Goal: Transaction & Acquisition: Purchase product/service

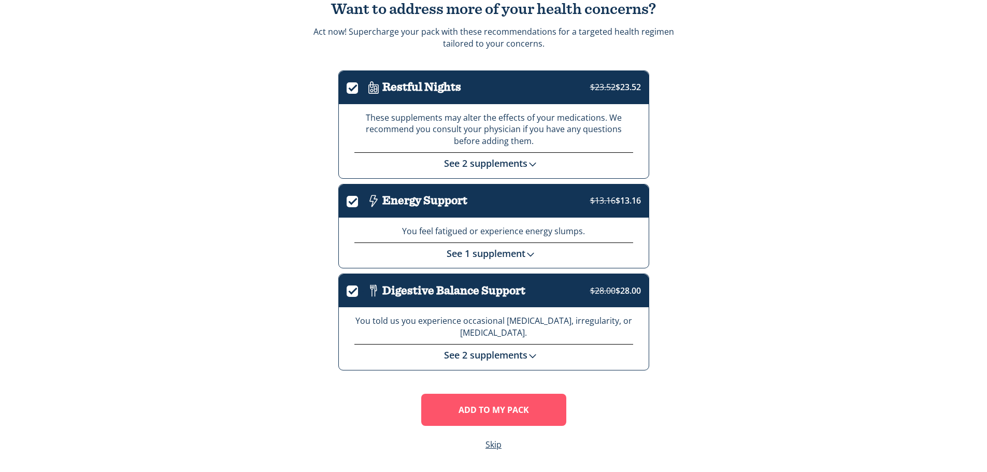
scroll to position [28, 0]
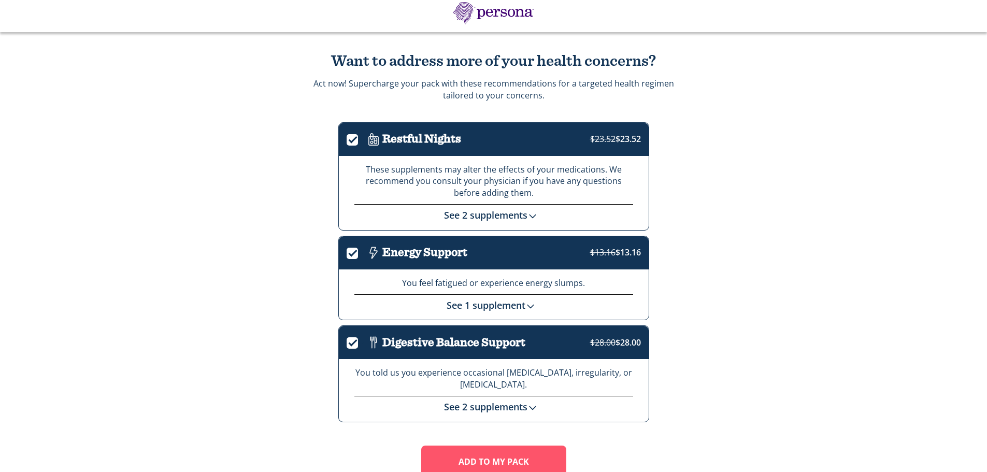
click at [510, 215] on link "See 2 supplements" at bounding box center [493, 215] width 99 height 12
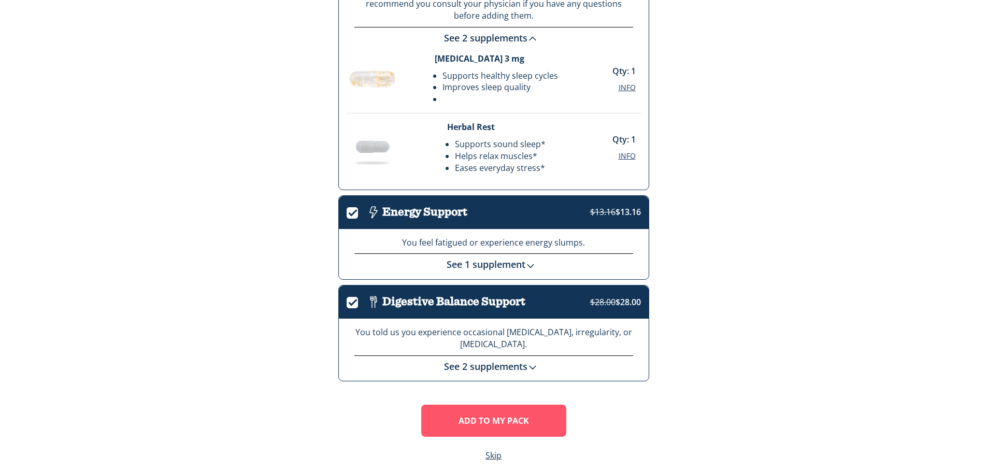
scroll to position [217, 0]
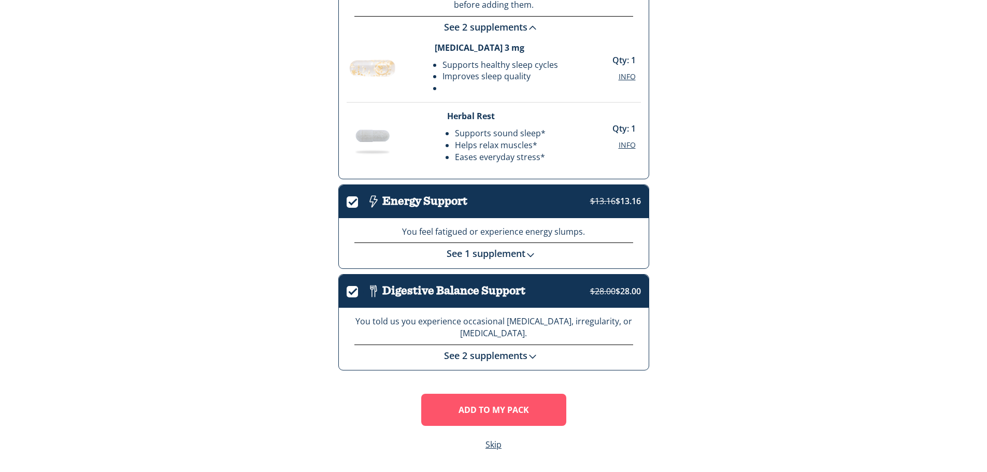
click at [516, 253] on link "See 1 supplement" at bounding box center [494, 253] width 94 height 12
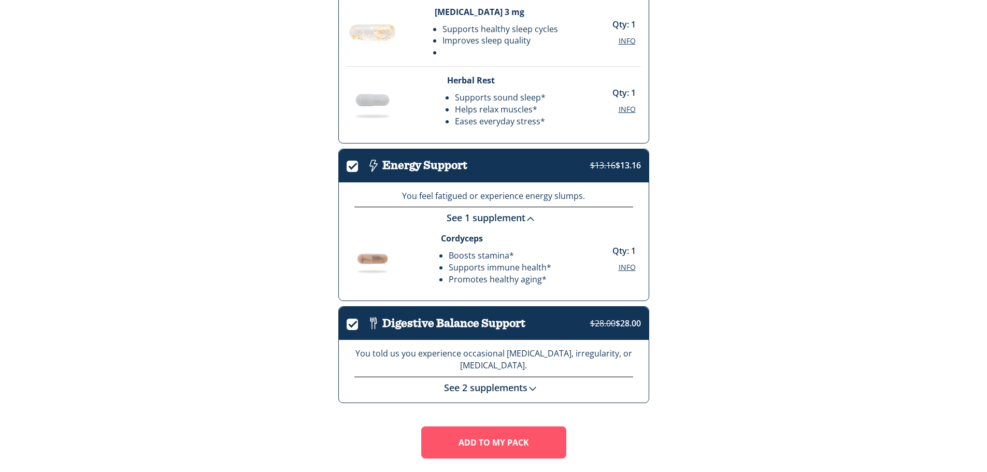
scroll to position [268, 0]
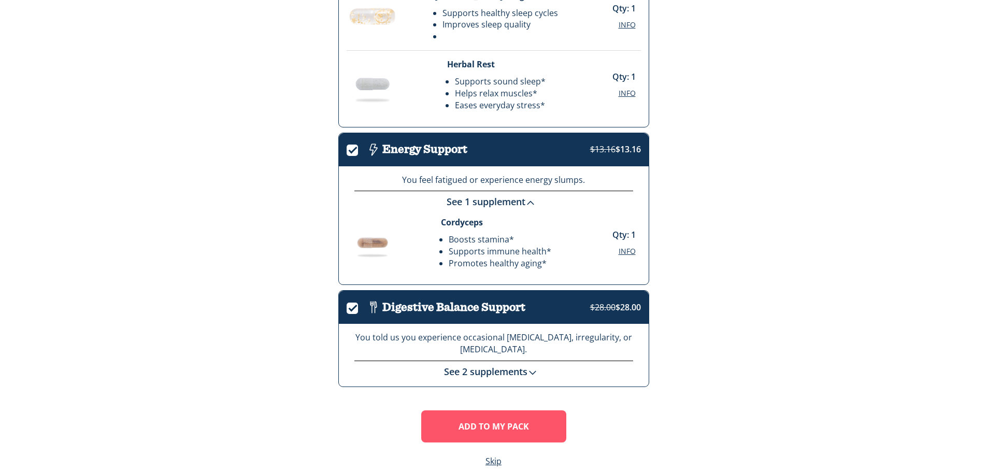
click at [515, 370] on link "See 2 supplements" at bounding box center [493, 371] width 99 height 12
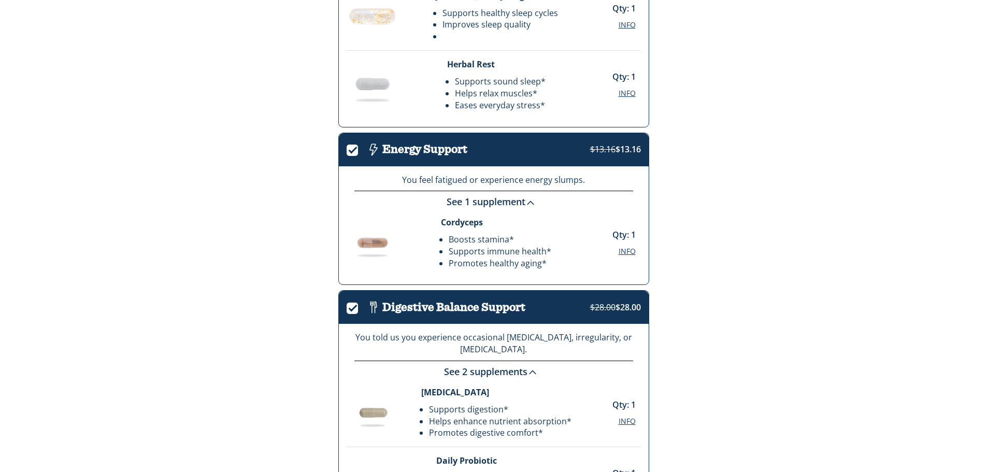
click at [516, 370] on link "See 2 supplements" at bounding box center [493, 371] width 99 height 12
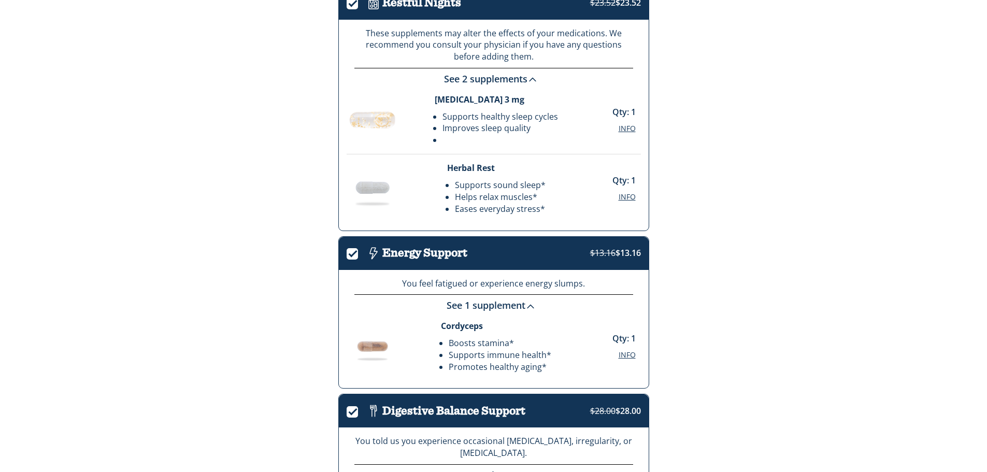
click at [504, 79] on link "See 2 supplements" at bounding box center [493, 79] width 99 height 12
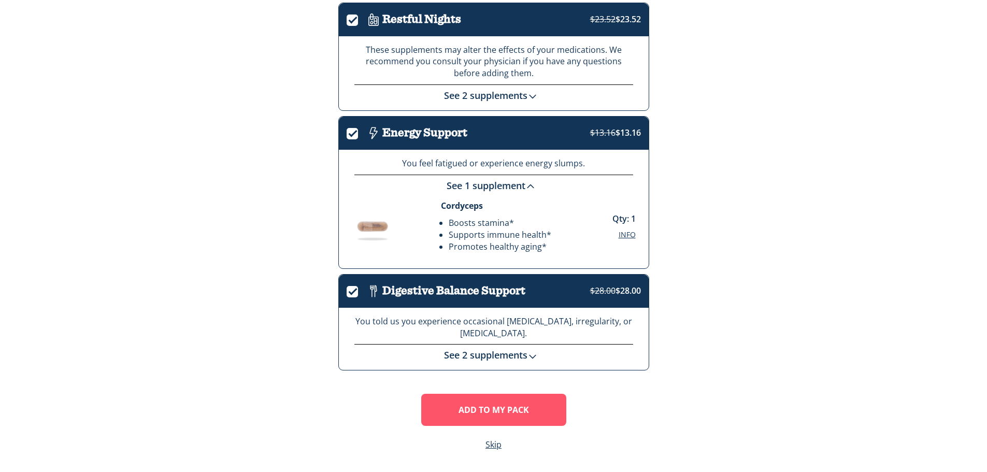
scroll to position [148, 0]
click at [460, 194] on div "Cordyceps Boosts stamina* Supports immune health* Promotes healthy aging* Qty: …" at bounding box center [494, 226] width 294 height 68
click at [354, 289] on label "." at bounding box center [356, 290] width 18 height 12
click at [347, 292] on input "." at bounding box center [347, 292] width 0 height 0
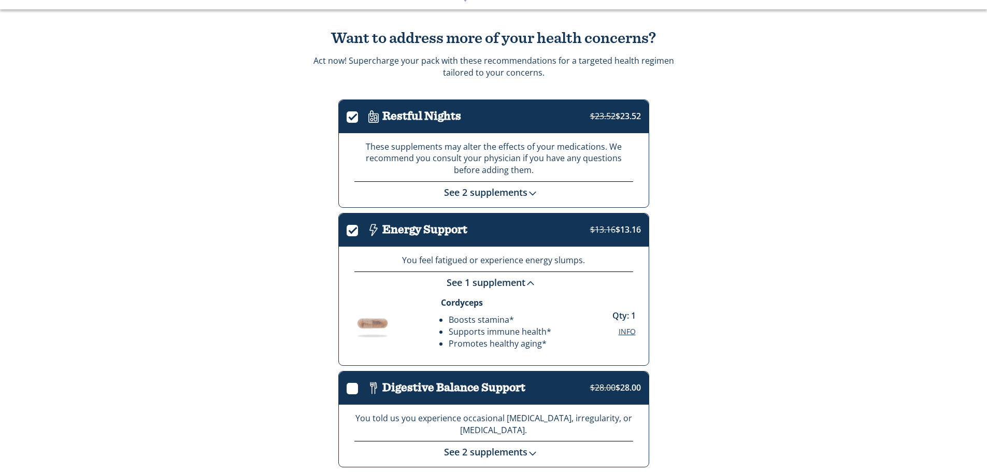
scroll to position [45, 0]
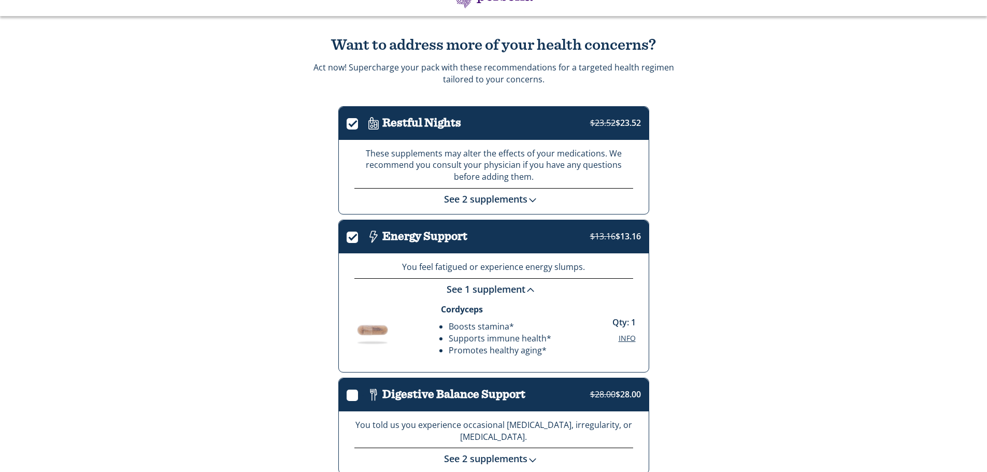
click at [349, 123] on label "." at bounding box center [356, 122] width 18 height 12
click at [347, 124] on input "." at bounding box center [347, 124] width 0 height 0
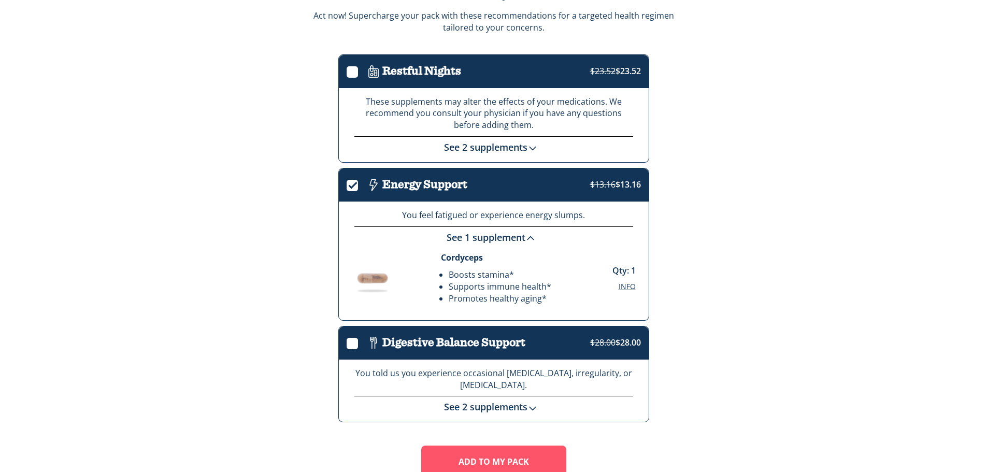
scroll to position [148, 0]
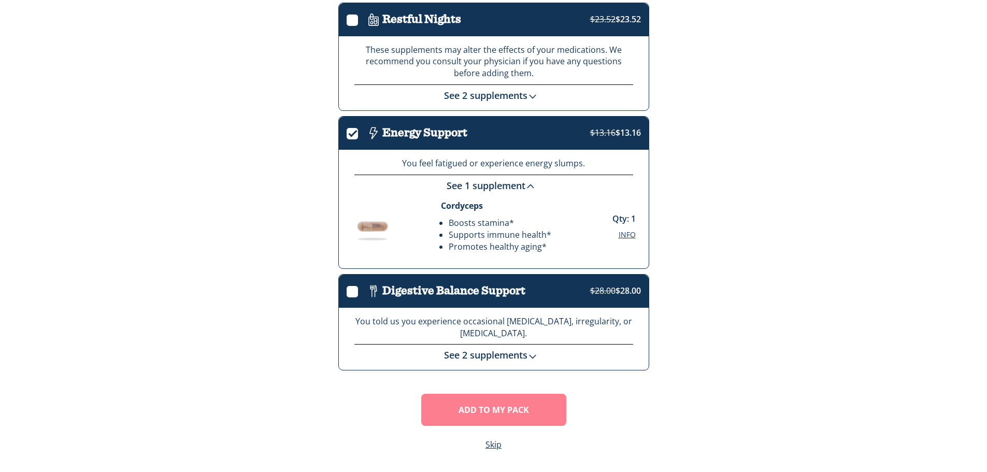
click at [512, 410] on button "Add To MY Pack" at bounding box center [493, 410] width 145 height 32
click at [516, 411] on button "Add To MY Pack" at bounding box center [493, 410] width 145 height 32
